Goal: Communication & Community: Share content

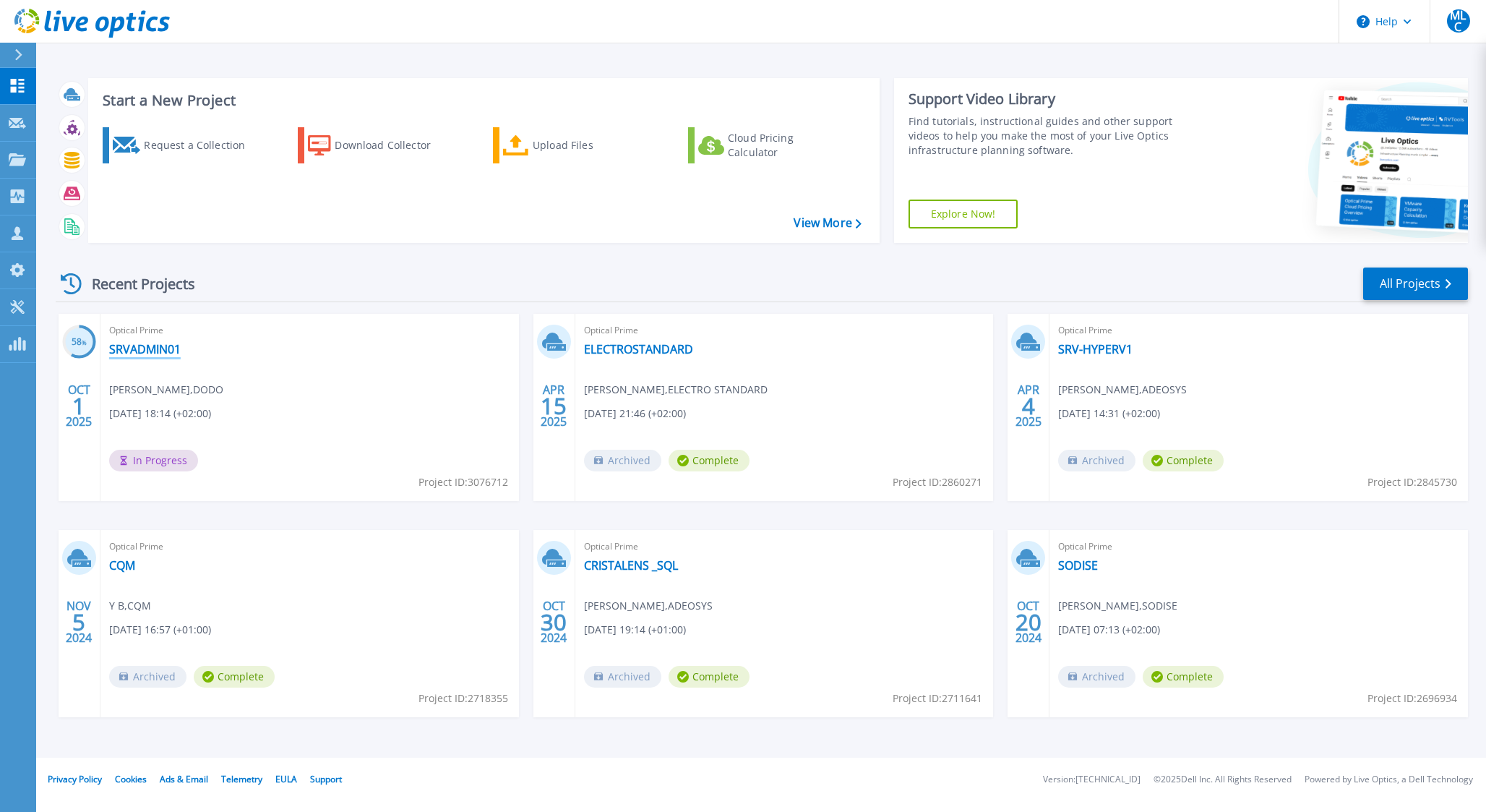
click at [177, 344] on link "SRVADMIN01" at bounding box center [144, 349] width 71 height 15
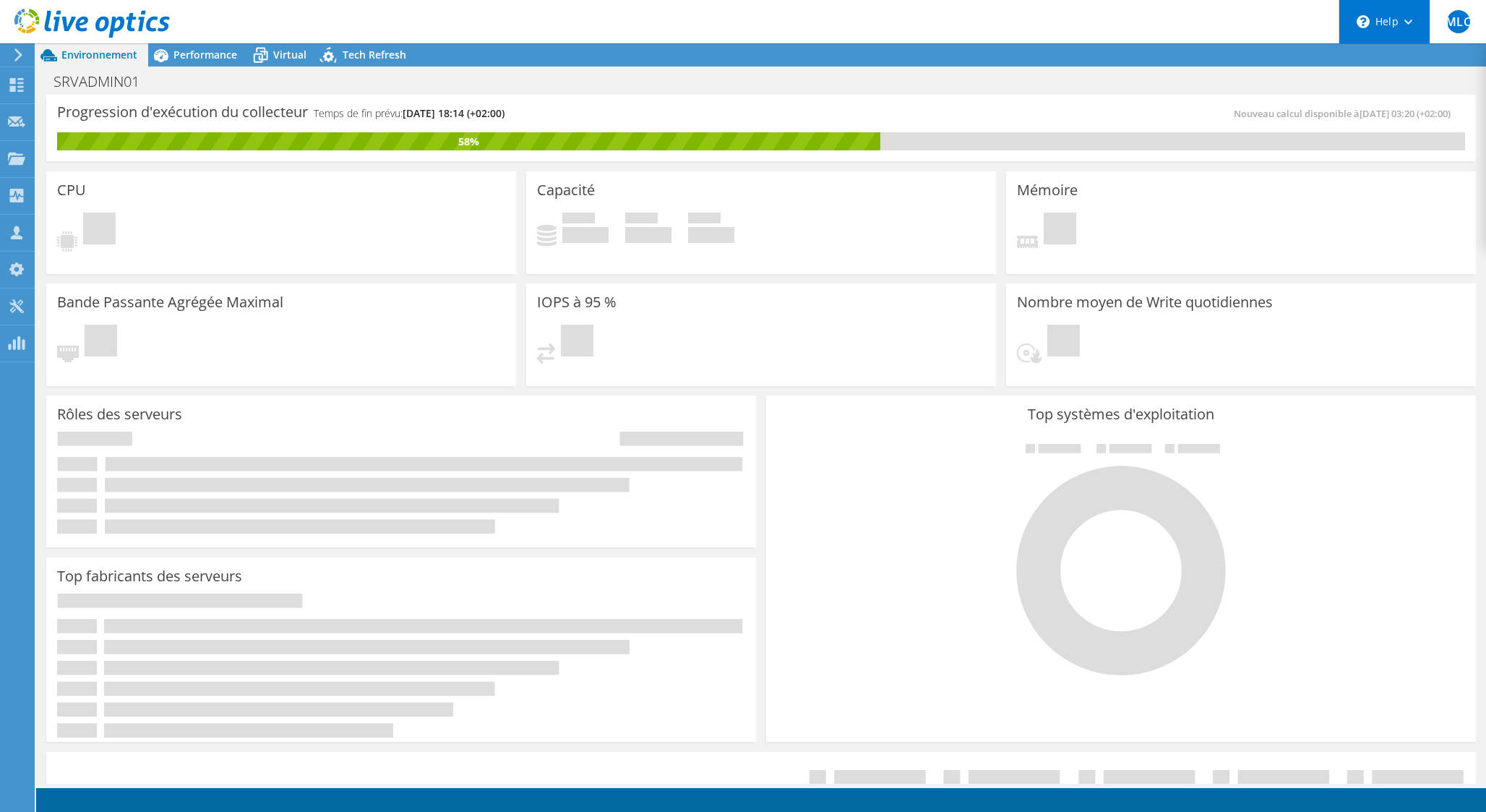
click at [1406, 23] on use at bounding box center [1408, 22] width 8 height 5
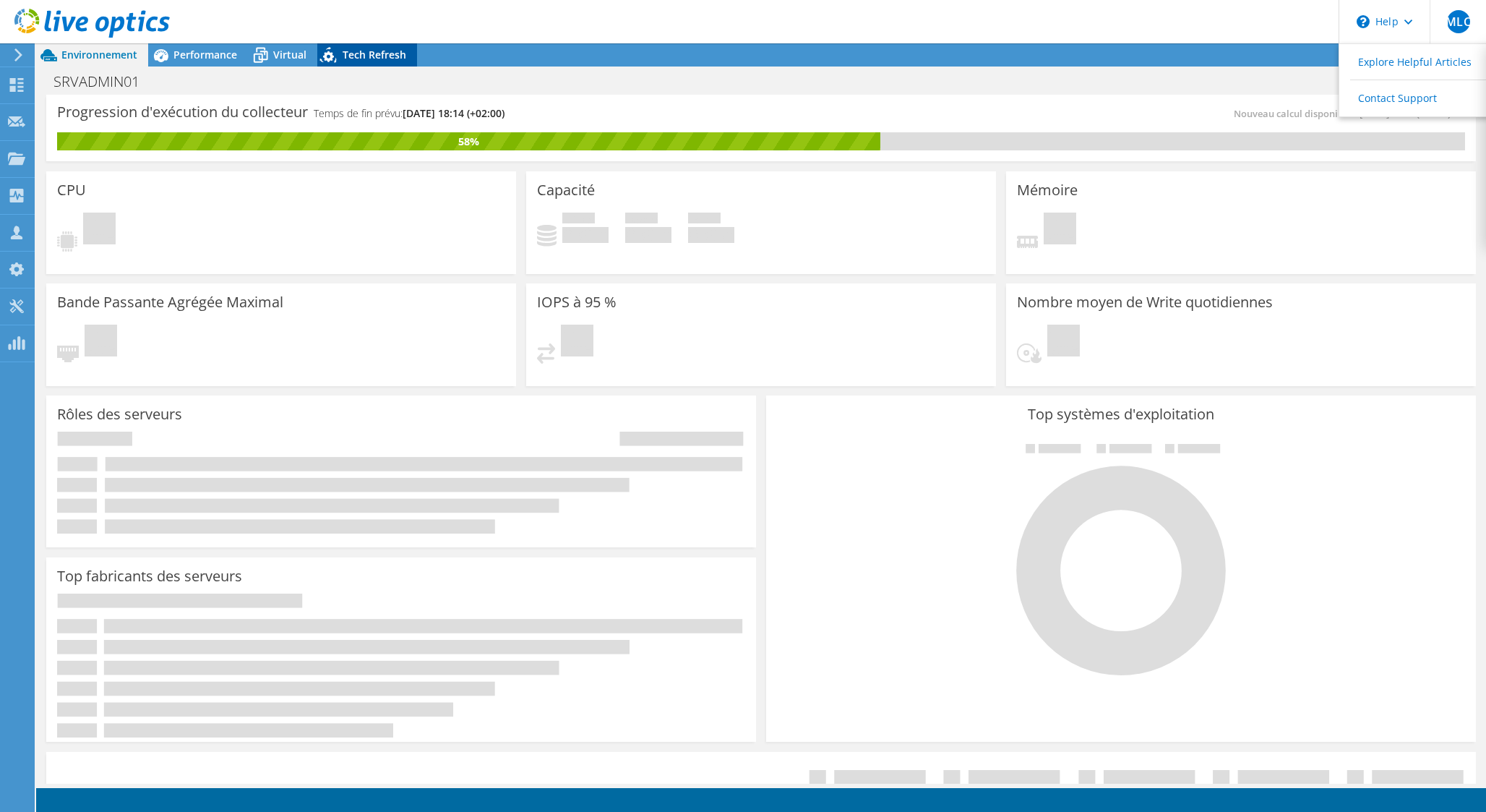
click at [348, 56] on span "Tech Refresh" at bounding box center [375, 54] width 64 height 14
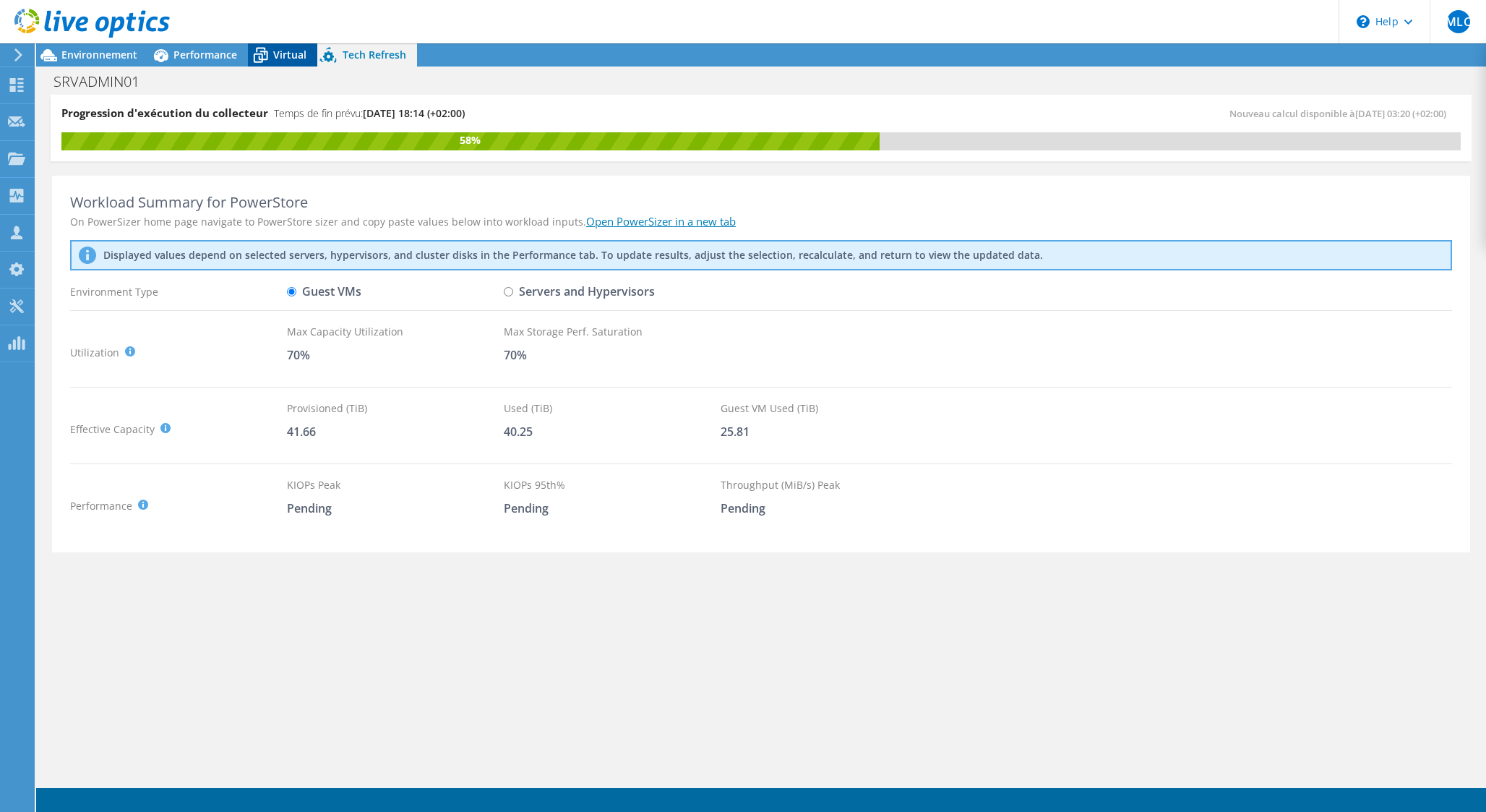
click at [271, 51] on icon at bounding box center [261, 56] width 26 height 26
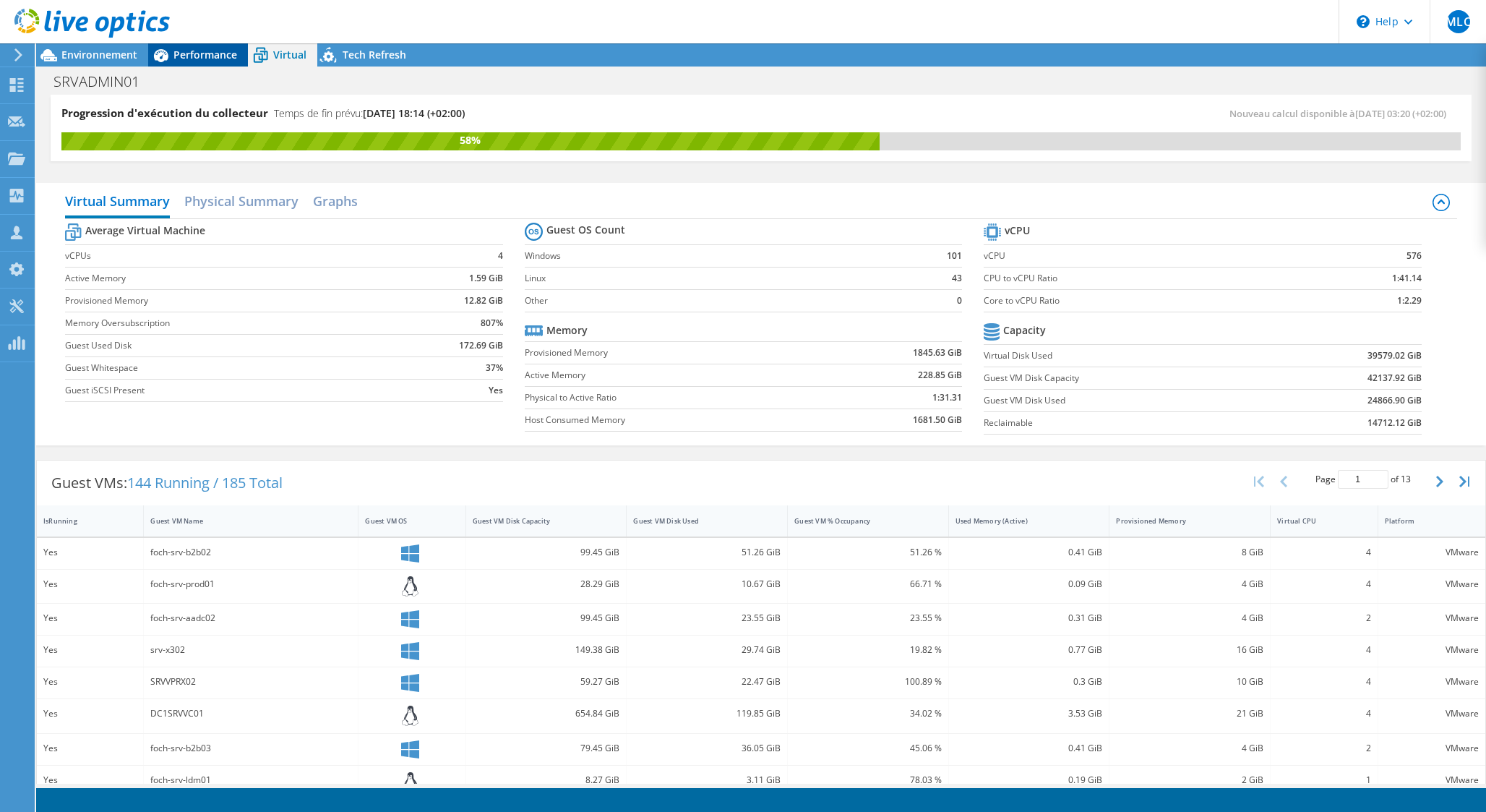
click at [191, 50] on span "Performance" at bounding box center [206, 54] width 64 height 14
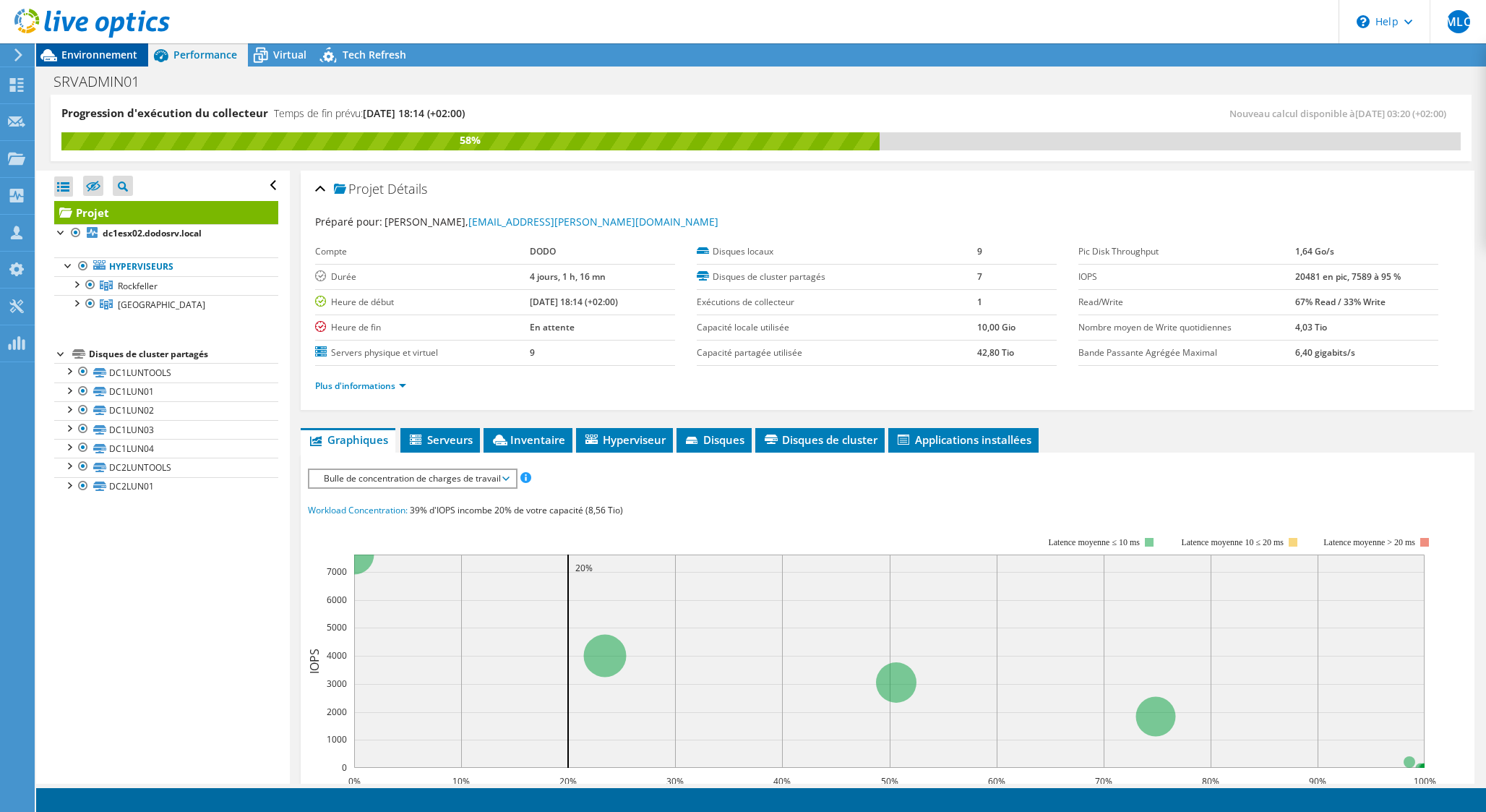
click at [128, 54] on span "Environnement" at bounding box center [99, 54] width 76 height 14
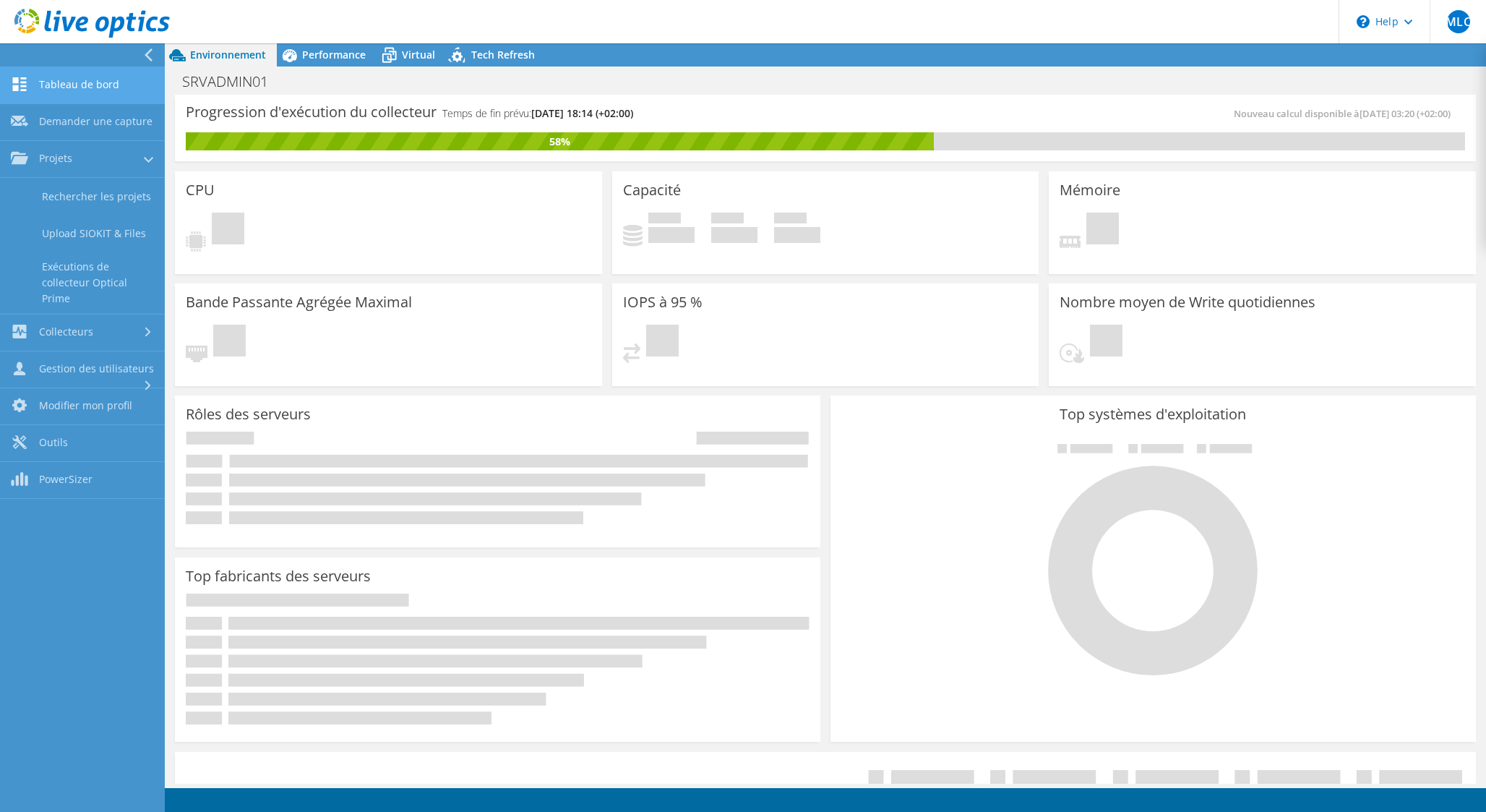
click at [77, 76] on link "Tableau de bord" at bounding box center [82, 86] width 165 height 37
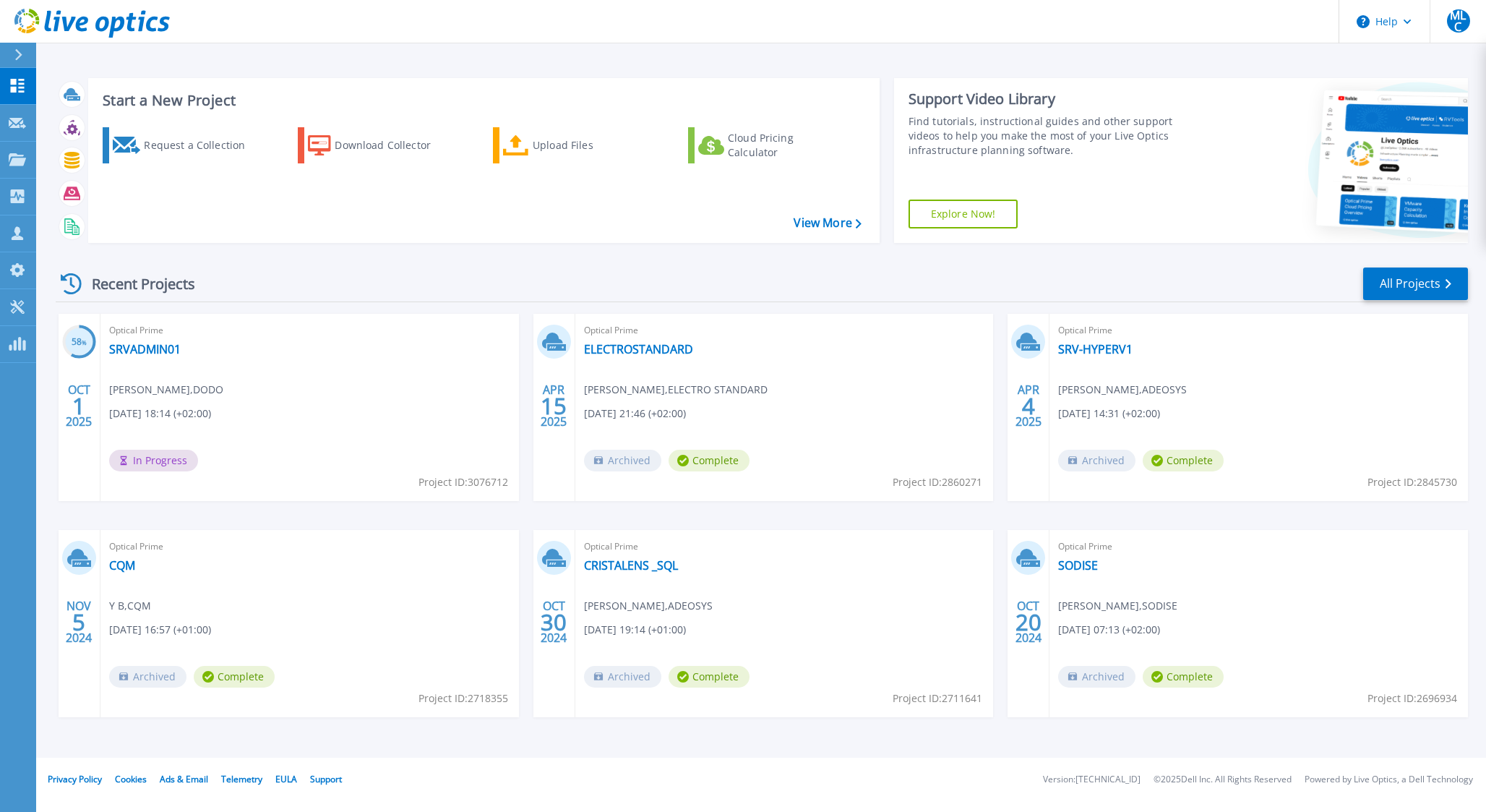
click at [493, 348] on div "Optical Prime SRVADMIN01 Vivien BLAISE , DODO 10/01/2025, 18:14 (+02:00) In Pro…" at bounding box center [310, 407] width 419 height 187
click at [486, 458] on div "Optical Prime SRVADMIN01 Vivien BLAISE , DODO 10/01/2025, 18:14 (+02:00) In Pro…" at bounding box center [310, 407] width 419 height 187
click at [826, 438] on div "Optical Prime ELECTROSTANDARD Manuel LE COQ , ELECTRO STANDARD 04/15/2025, 21:4…" at bounding box center [785, 407] width 419 height 187
click at [218, 342] on div "Optical Prime SRVADMIN01 Vivien BLAISE , DODO 10/01/2025, 18:14 (+02:00) In Pro…" at bounding box center [310, 407] width 419 height 187
click at [133, 356] on link "SRVADMIN01" at bounding box center [144, 349] width 71 height 15
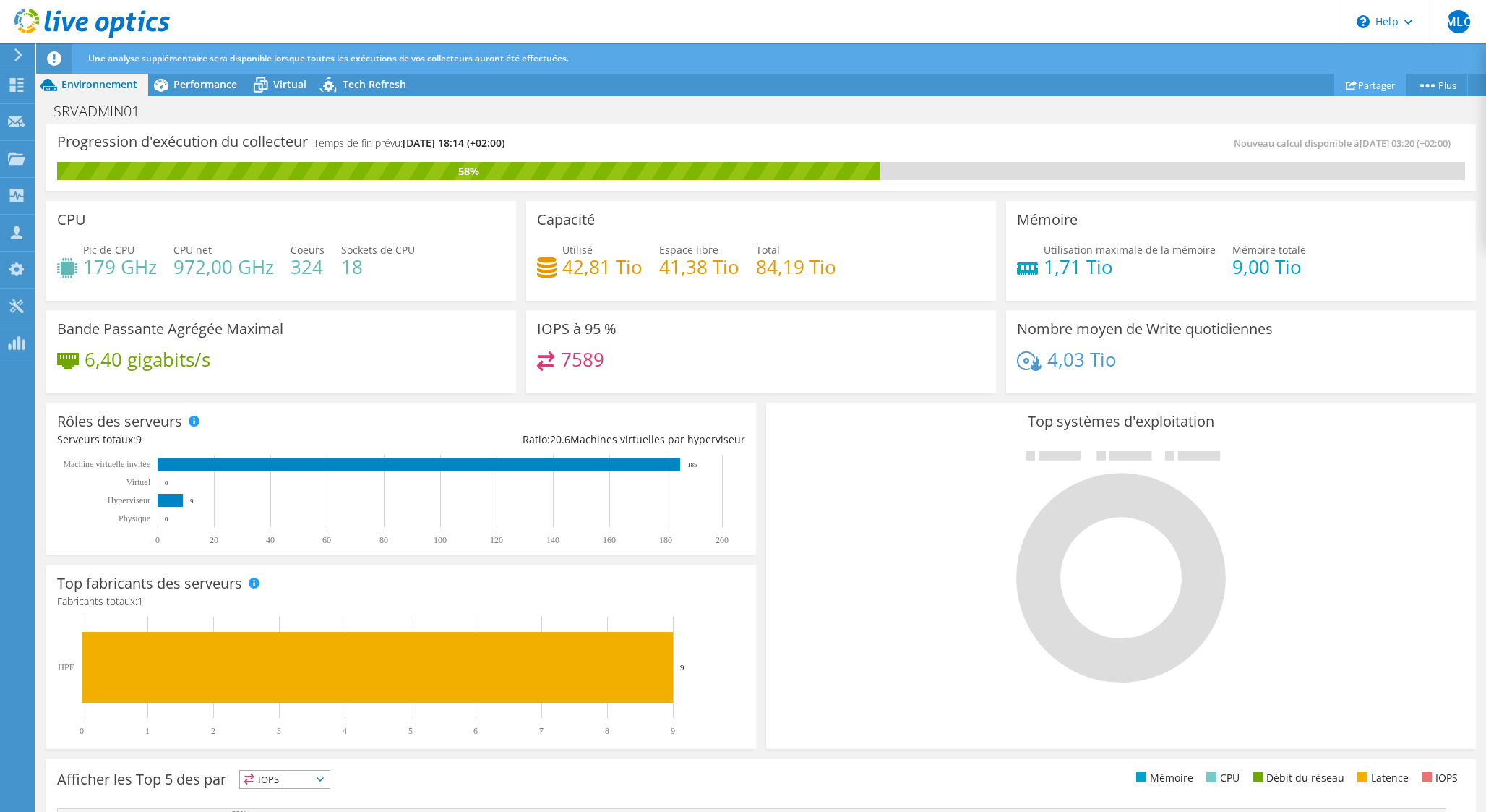
click at [1383, 91] on link "Partager" at bounding box center [1370, 85] width 72 height 23
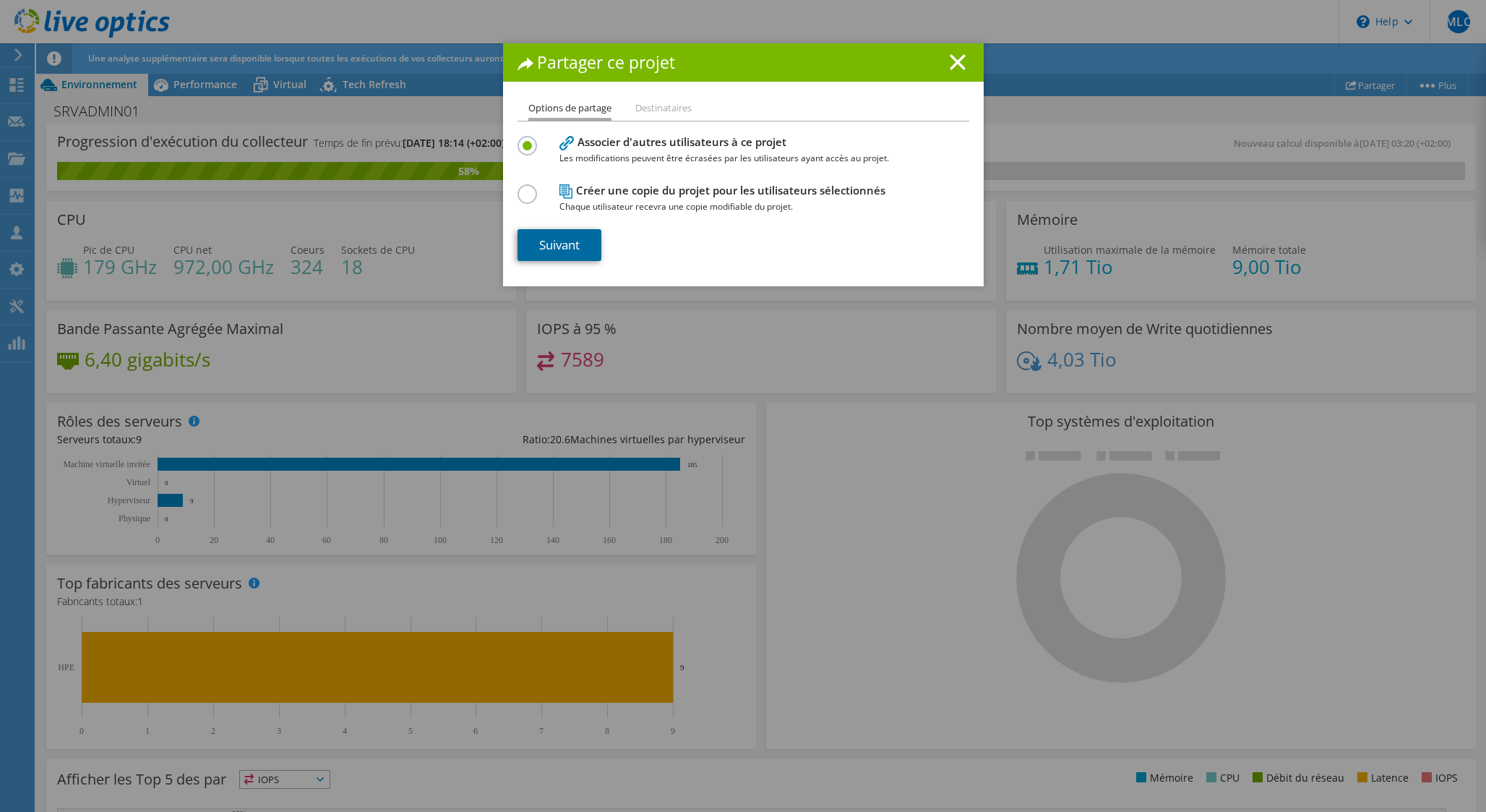
click at [573, 250] on link "Suivant" at bounding box center [560, 245] width 84 height 32
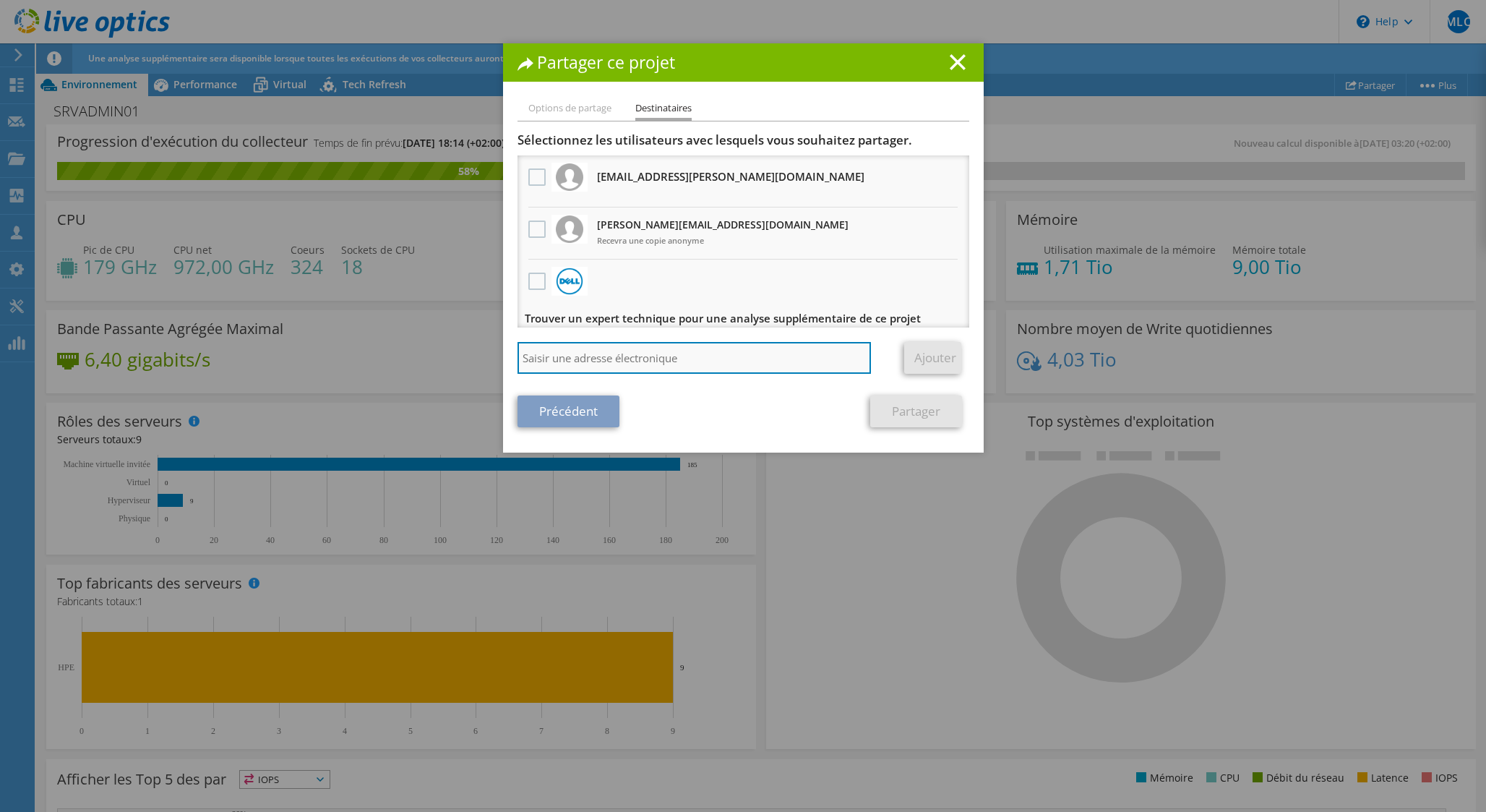
click at [585, 364] on input "search" at bounding box center [694, 358] width 354 height 32
paste input "gregory.jouaville@dodo.fr"
type input "gregory.jouaville@dodo.fr"
click at [943, 352] on link "Ajouter" at bounding box center [933, 358] width 57 height 32
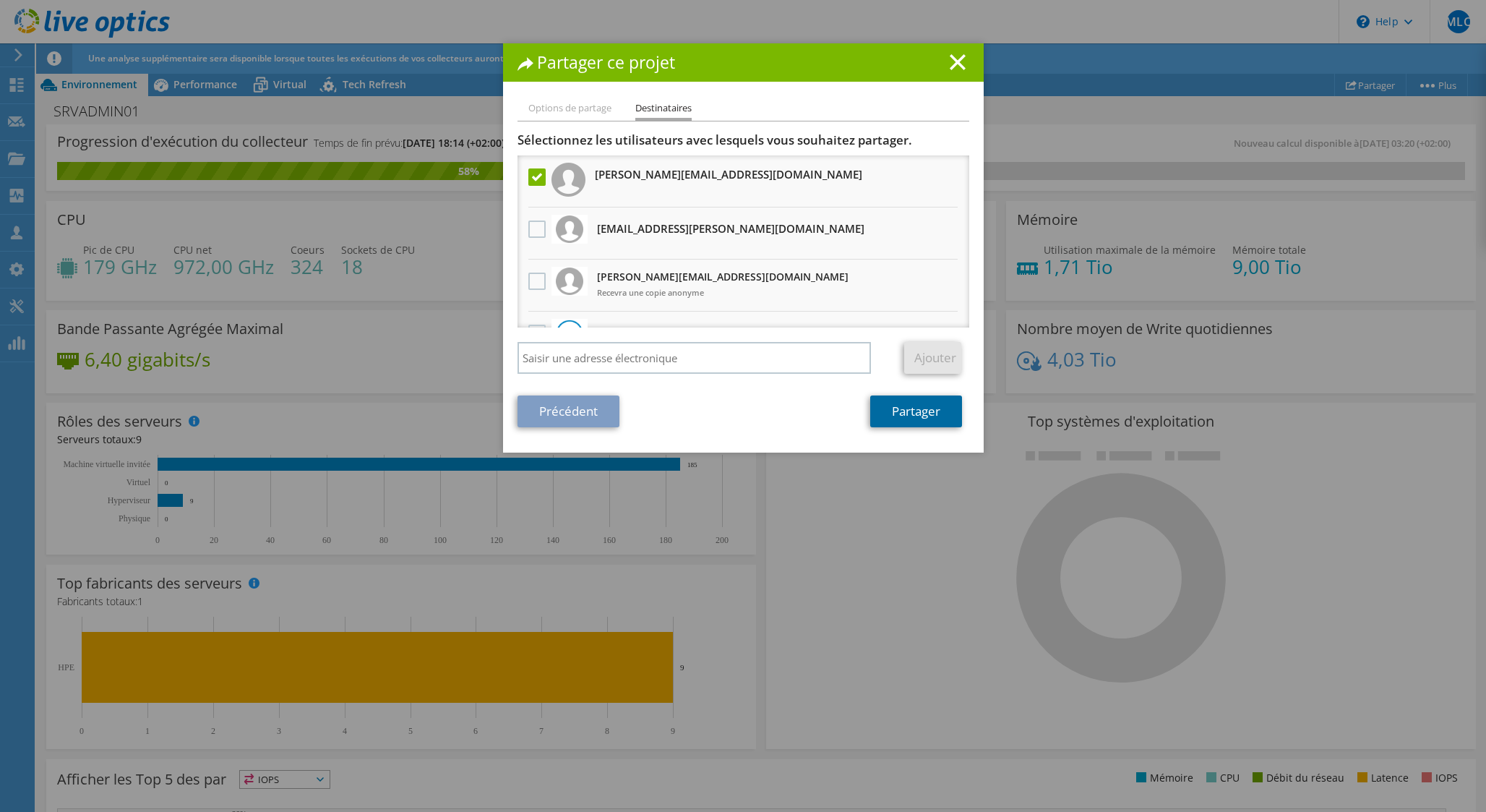
click at [941, 412] on link "Partager" at bounding box center [916, 411] width 91 height 32
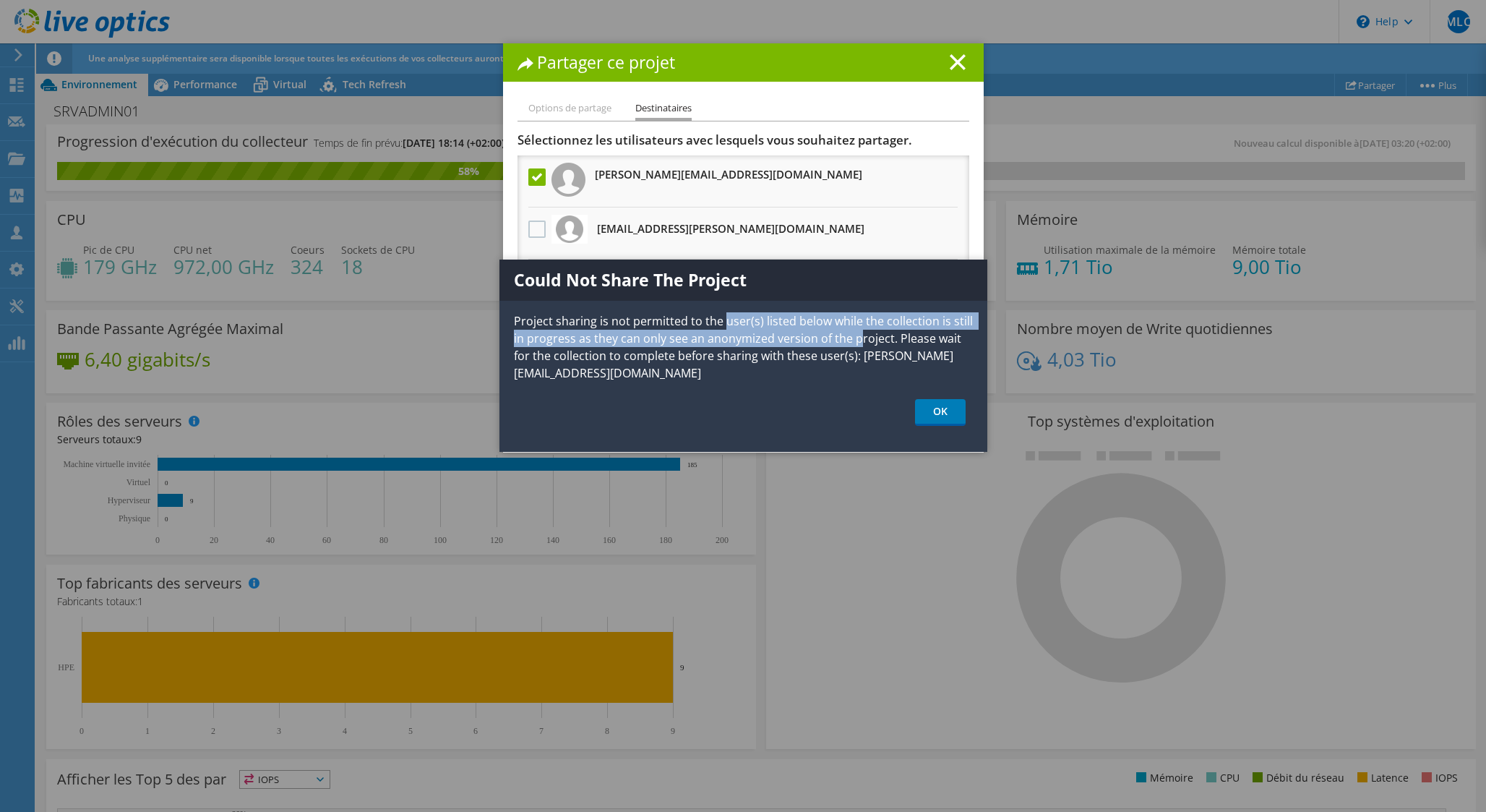
drag, startPoint x: 722, startPoint y: 325, endPoint x: 859, endPoint y: 344, distance: 138.3
click at [859, 344] on p "Project sharing is not permitted to the user(s) listed below while the collecti…" at bounding box center [743, 347] width 488 height 69
click at [949, 415] on link "OK" at bounding box center [940, 411] width 50 height 27
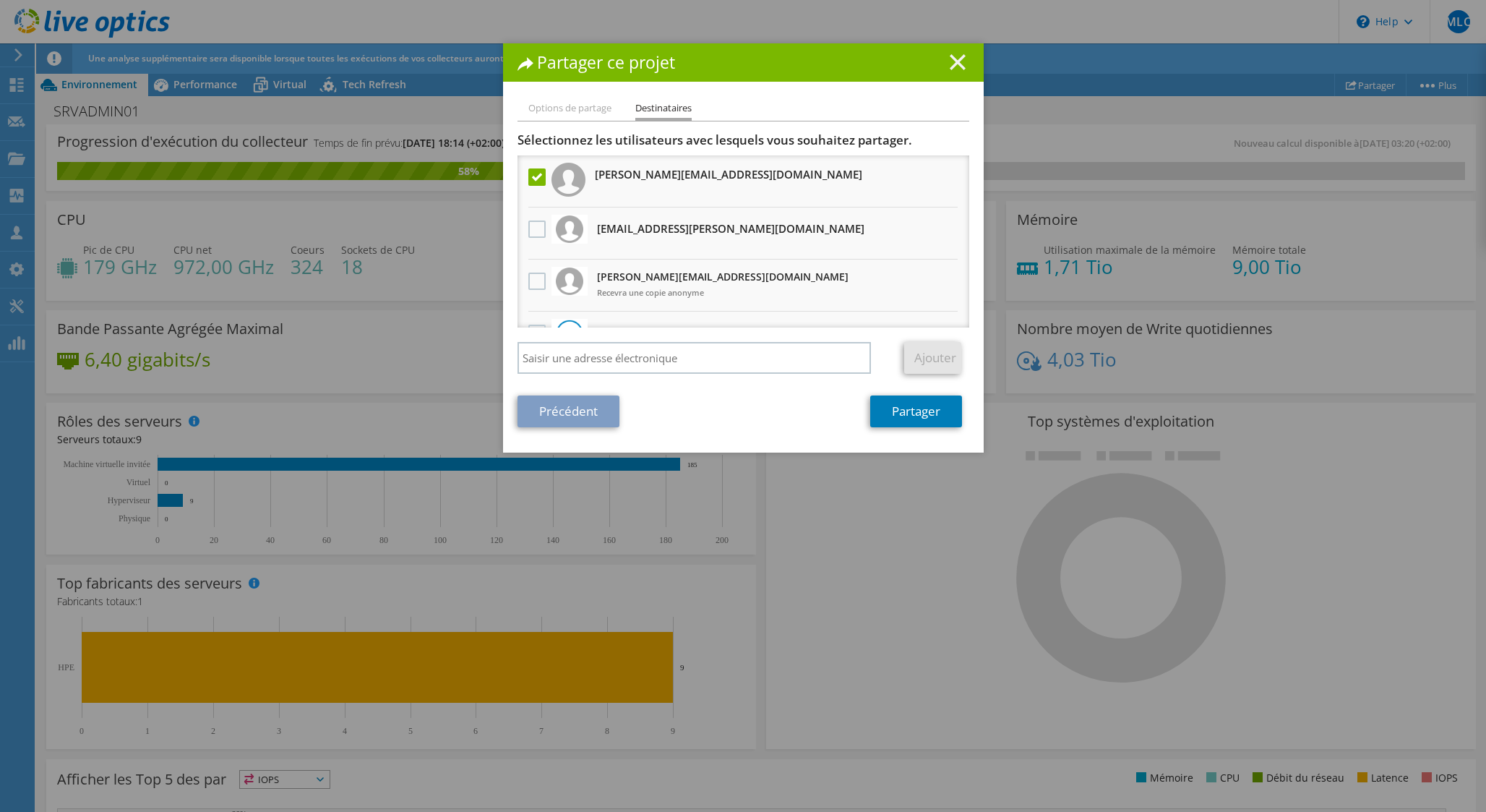
click at [955, 55] on icon at bounding box center [957, 61] width 16 height 16
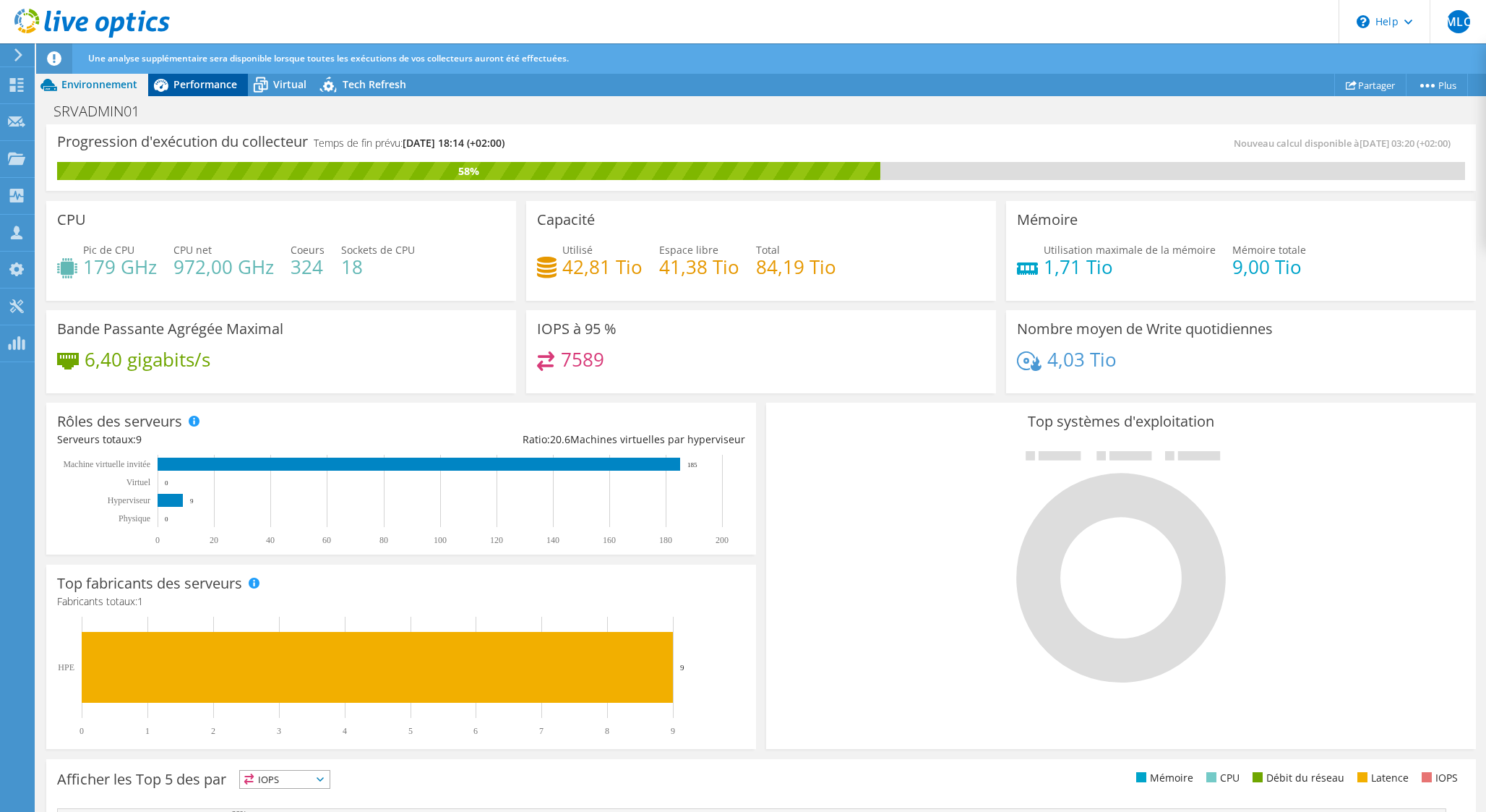
click at [195, 83] on span "Performance" at bounding box center [206, 84] width 64 height 14
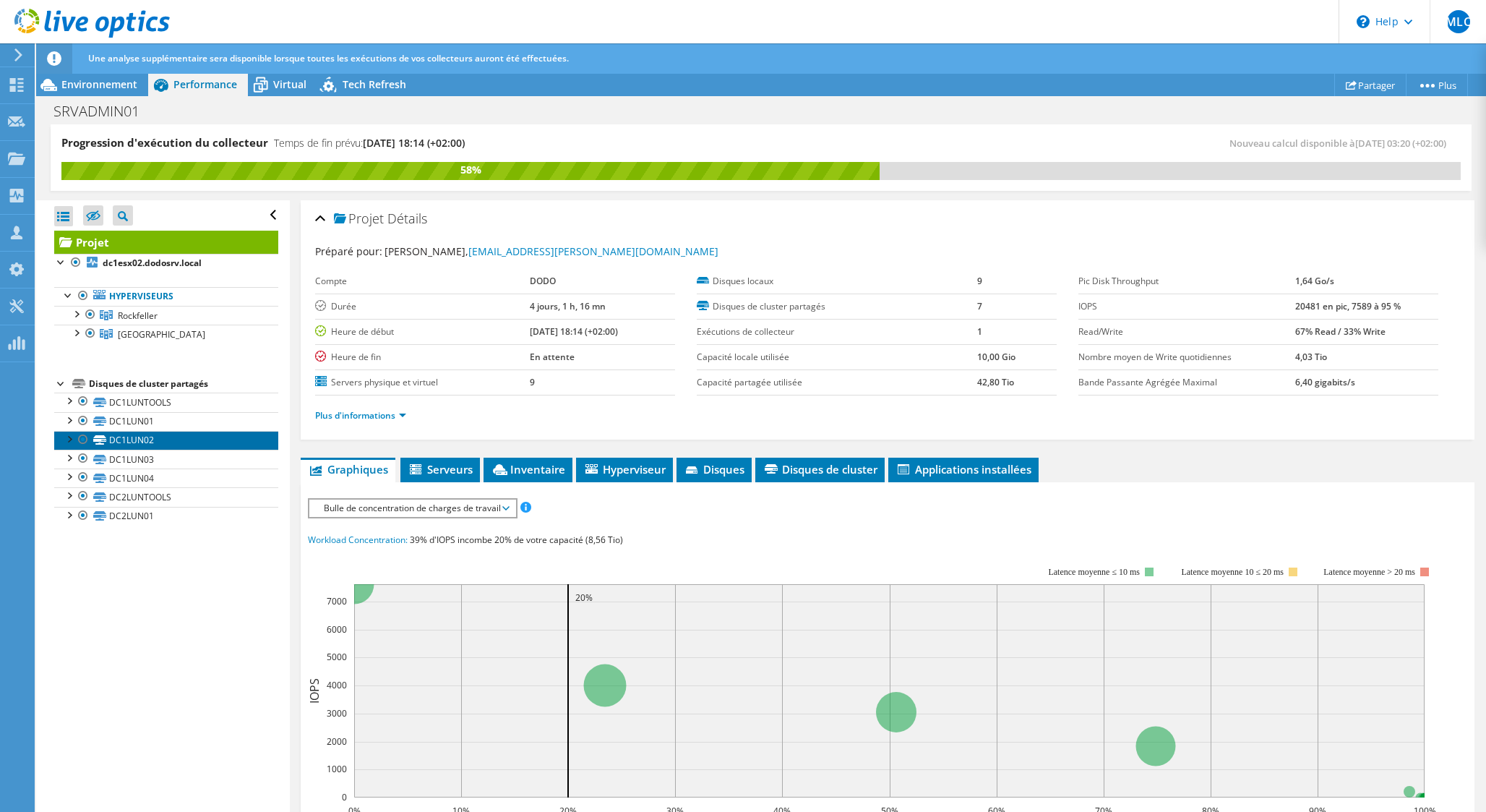
click at [154, 440] on link "DC1LUN02" at bounding box center [166, 440] width 224 height 19
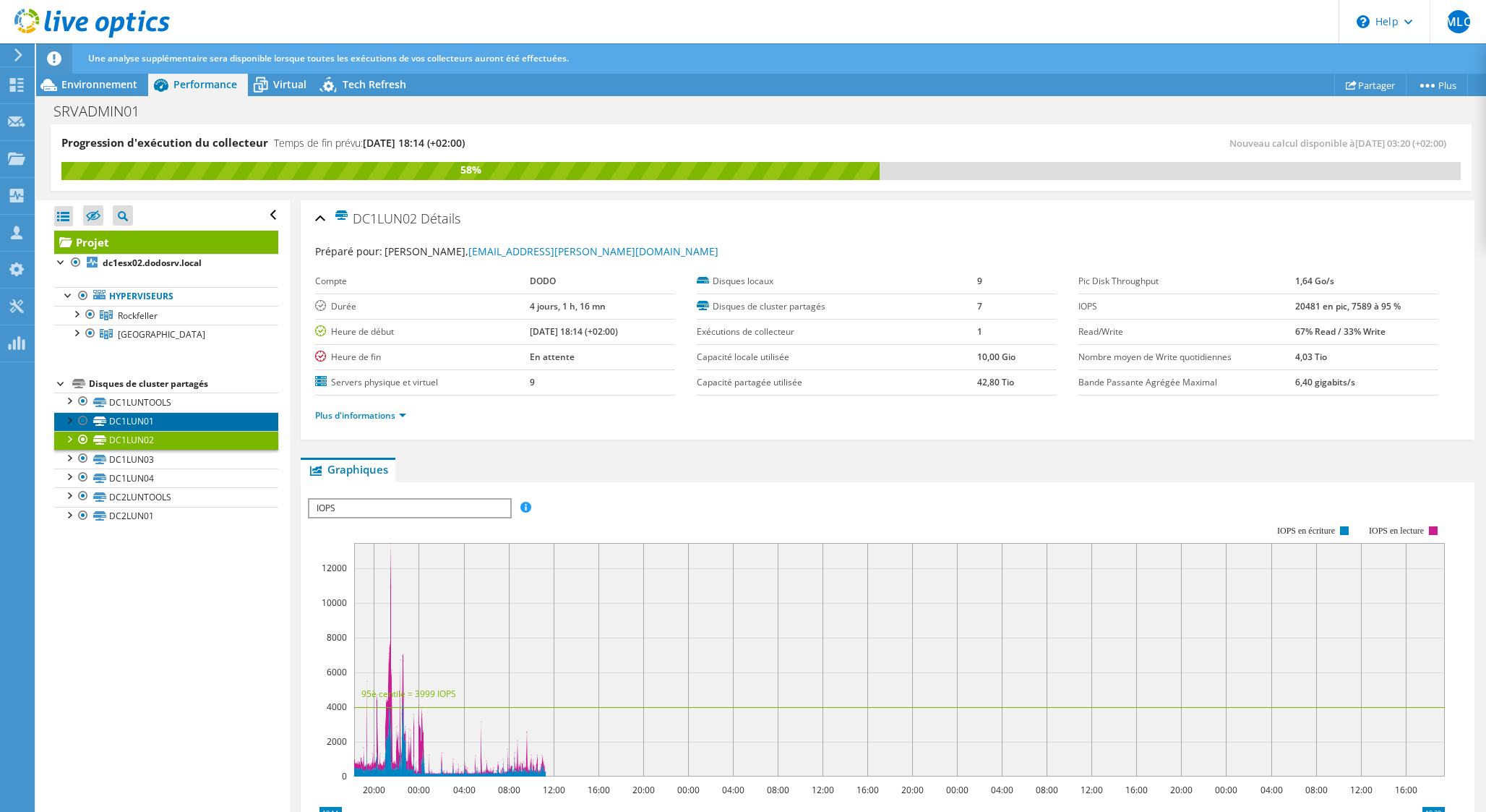
click at [144, 422] on link "DC1LUN01" at bounding box center [166, 422] width 224 height 19
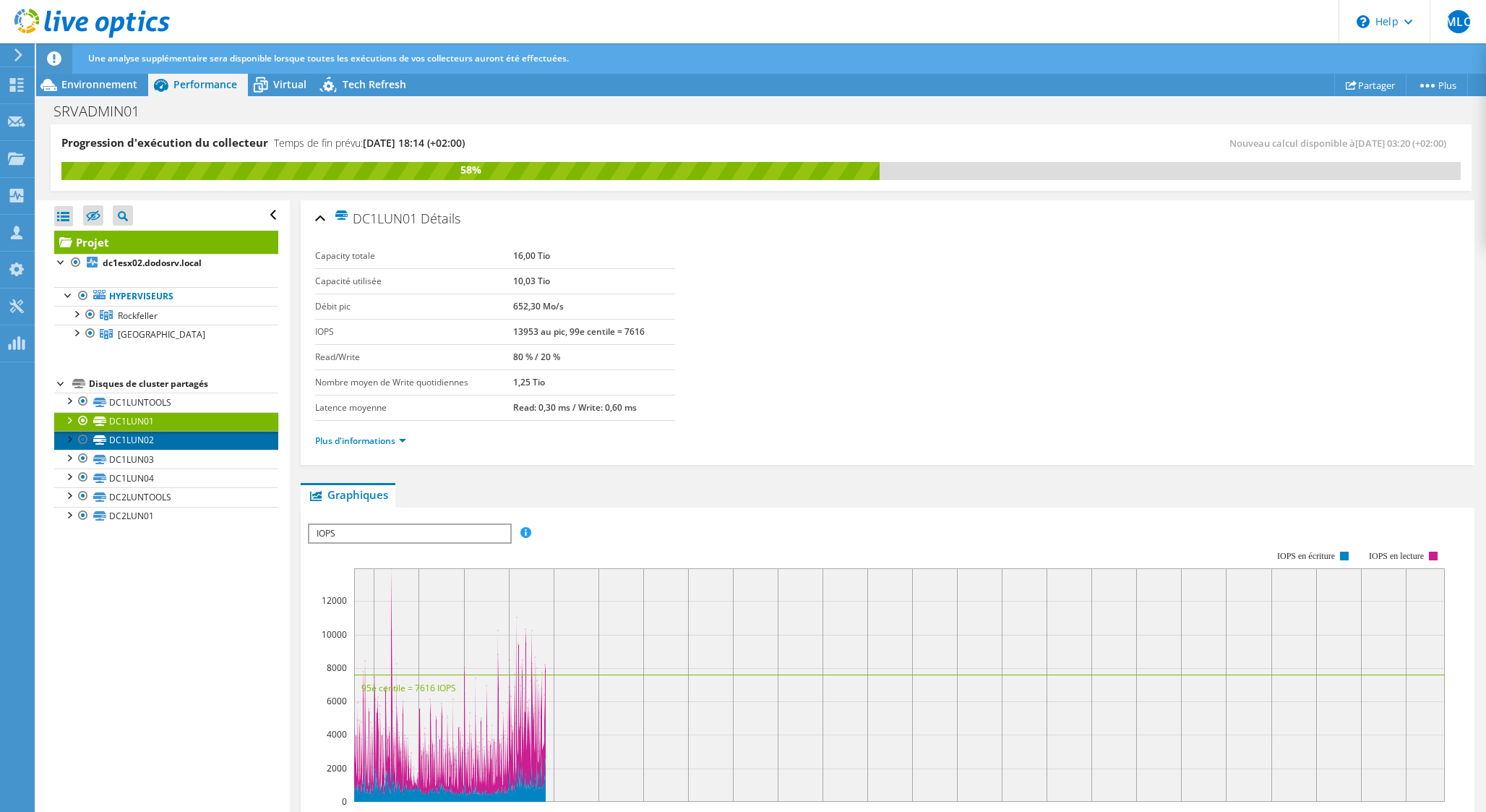
click at [138, 441] on link "DC1LUN02" at bounding box center [166, 440] width 224 height 19
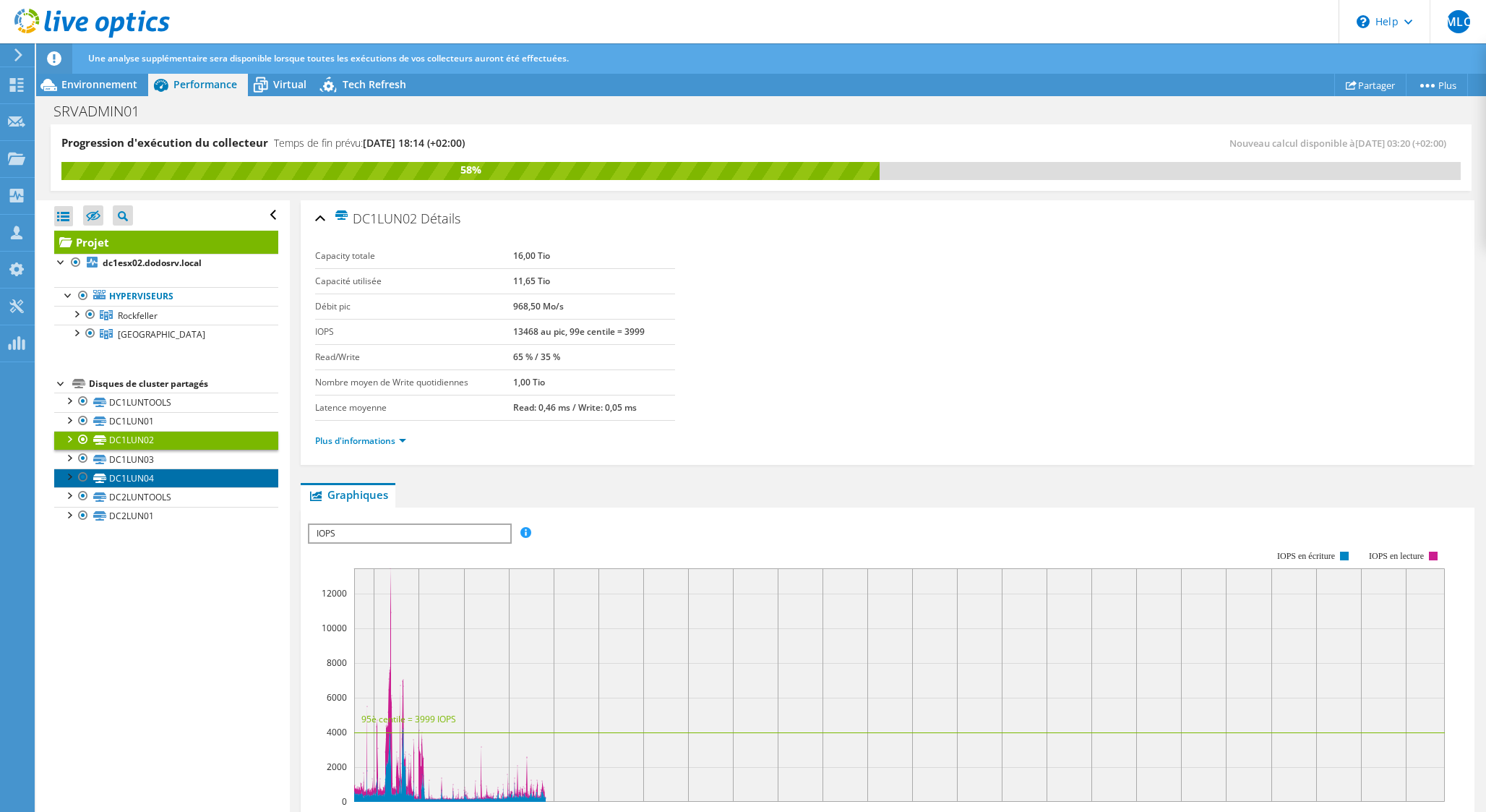
click at [131, 471] on link "DC1LUN04" at bounding box center [166, 477] width 224 height 19
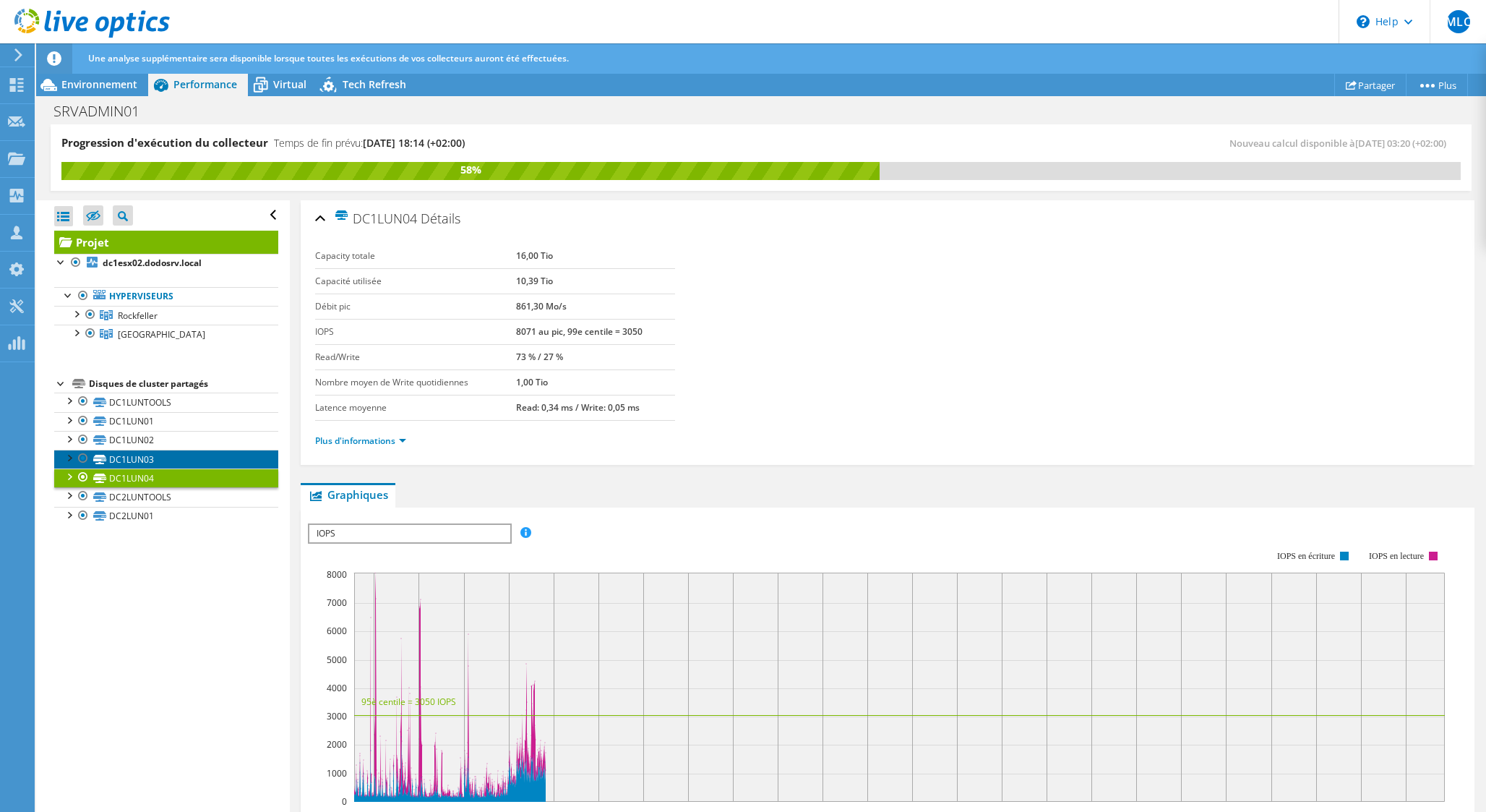
click at [120, 458] on link "DC1LUN03" at bounding box center [166, 459] width 224 height 19
